Goal: Book appointment/travel/reservation

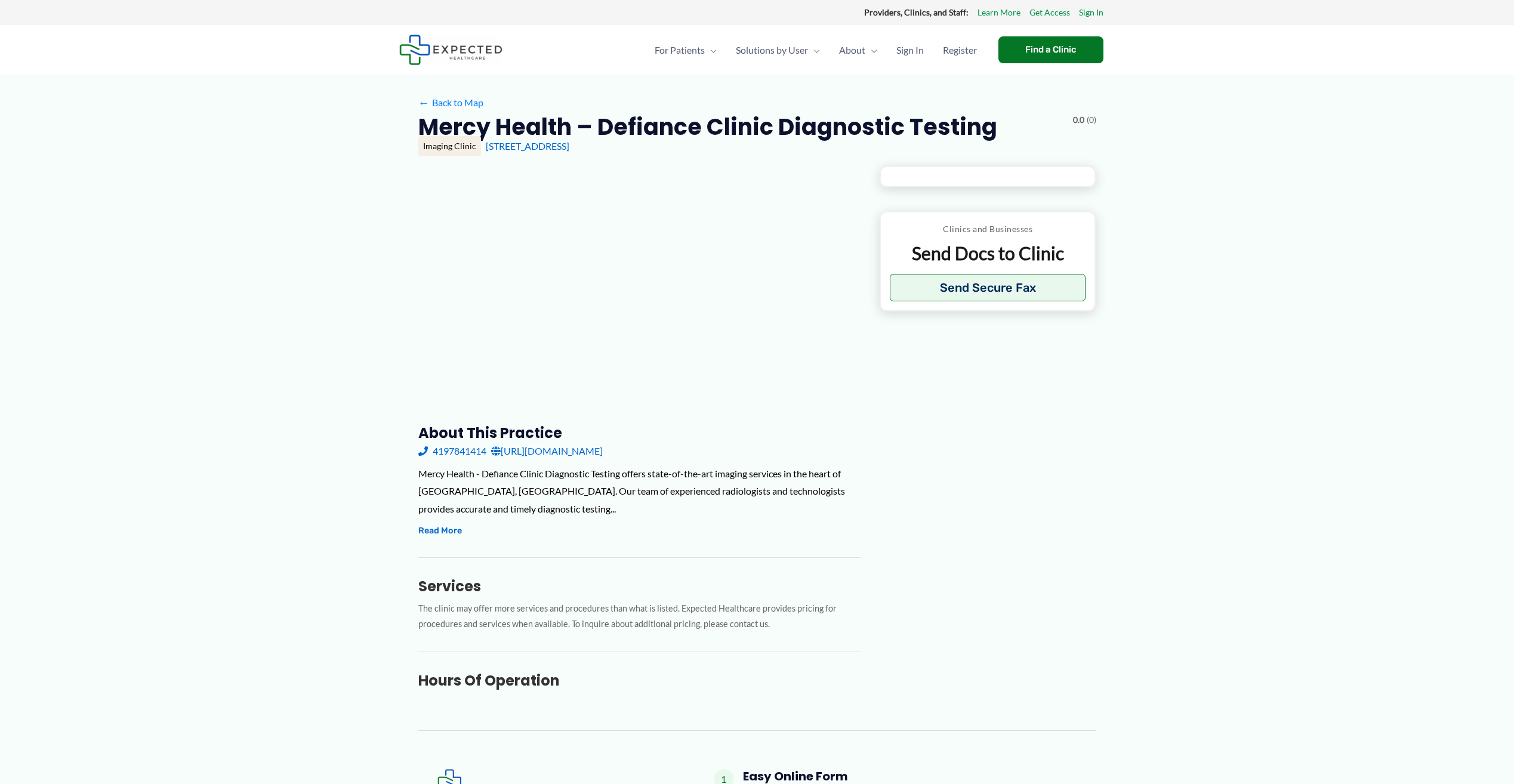
type input "**********"
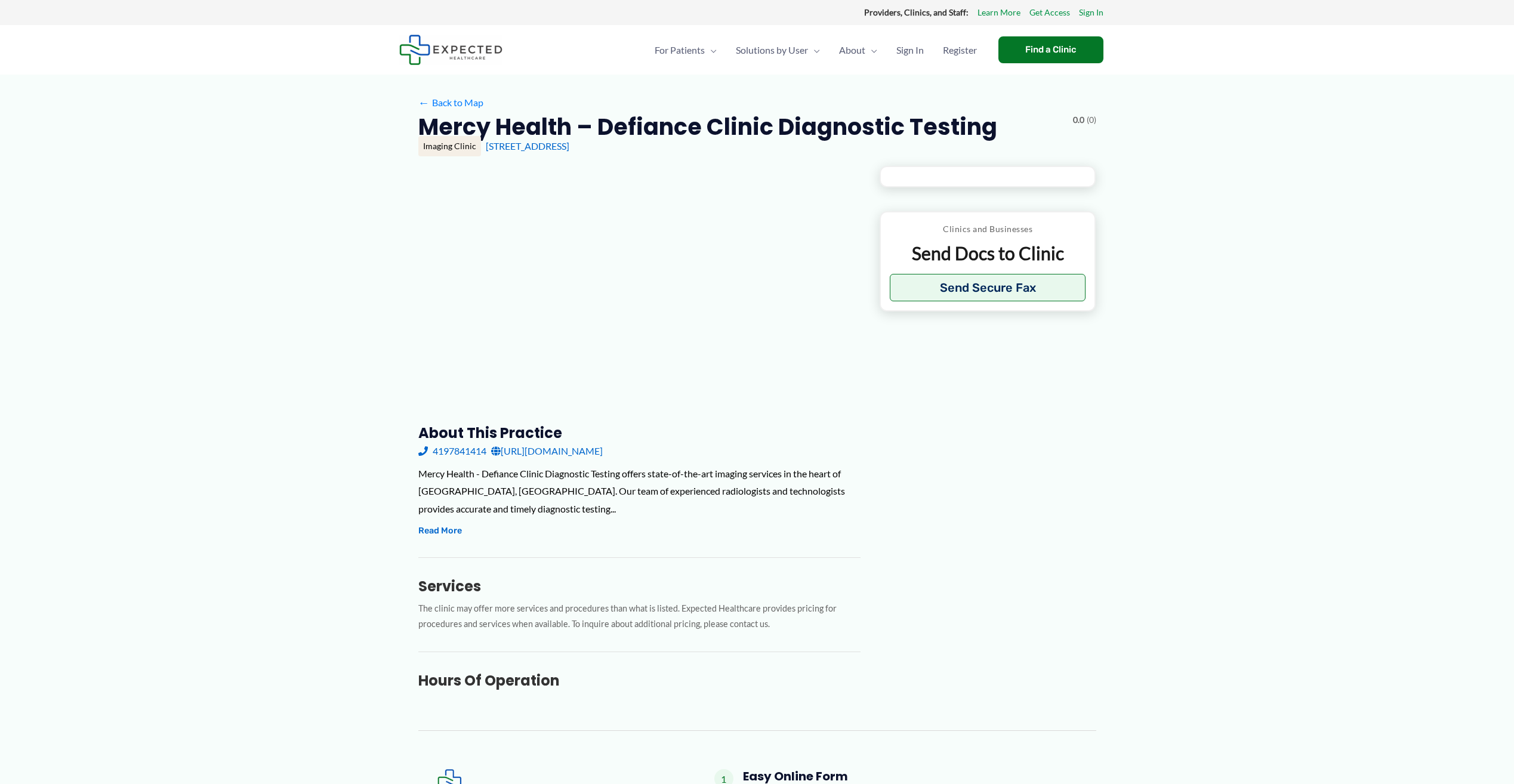
type input "**********"
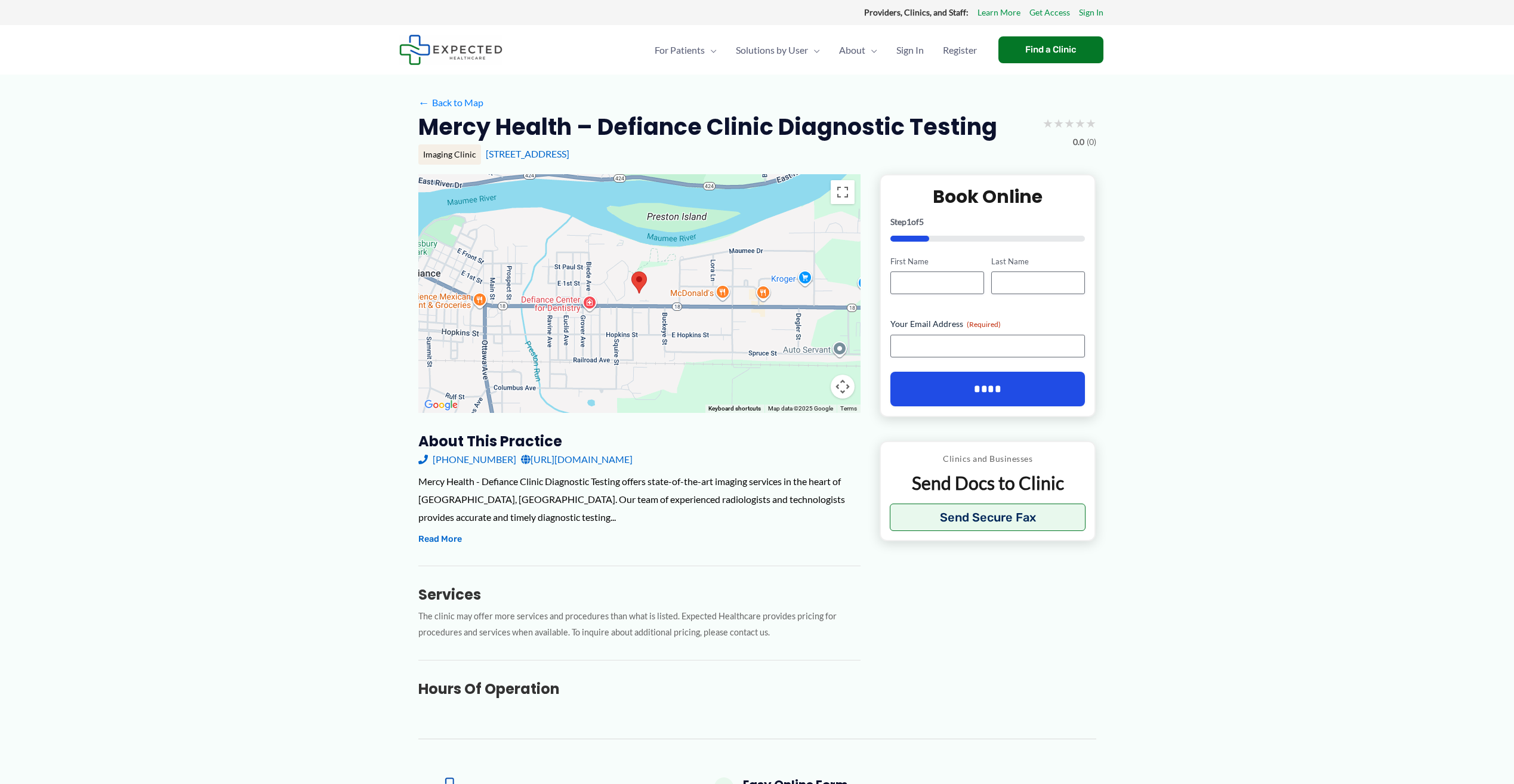
click at [632, 460] on link "[URL][DOMAIN_NAME]" at bounding box center [577, 459] width 112 height 18
